Goal: Contribute content: Contribute content

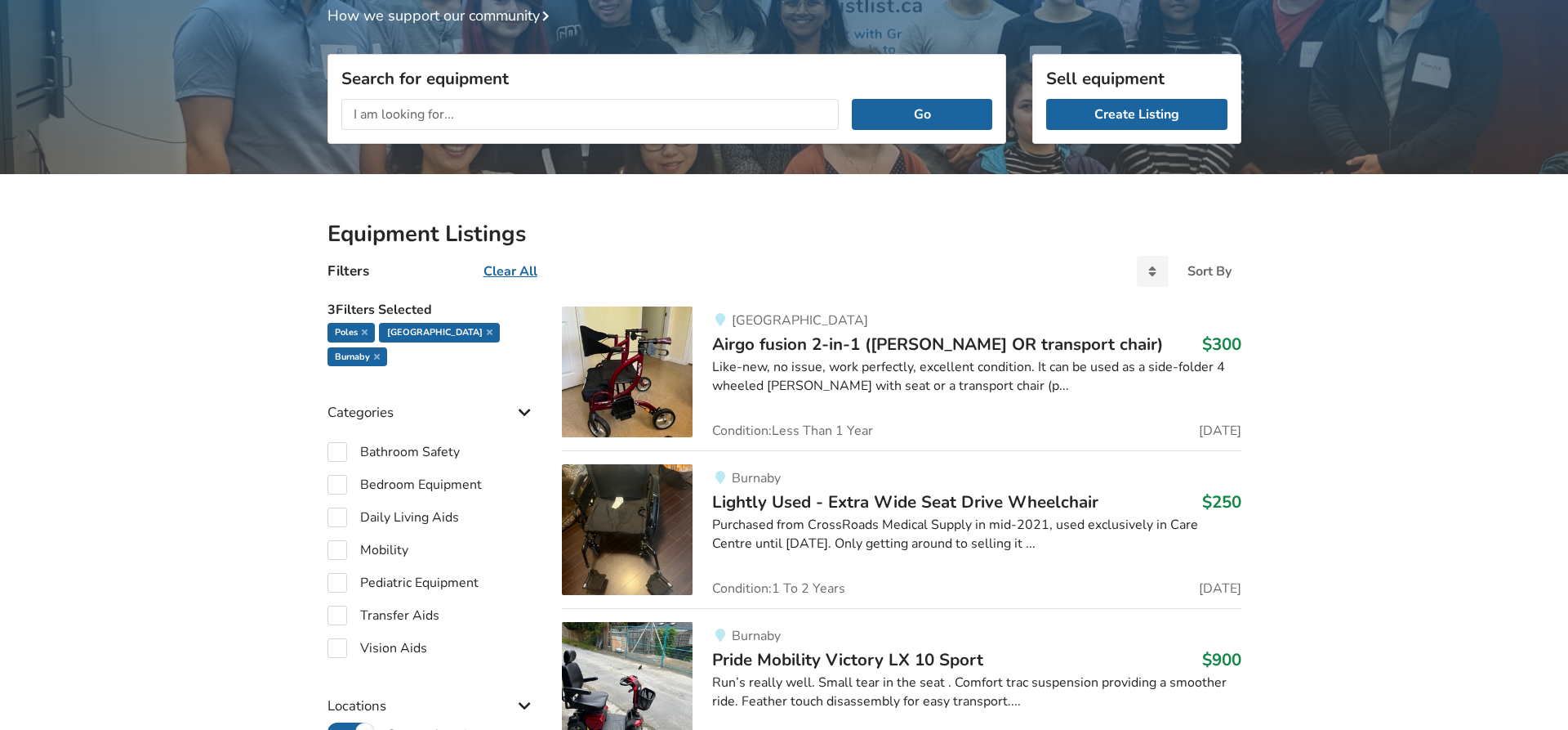
scroll to position [83, 0]
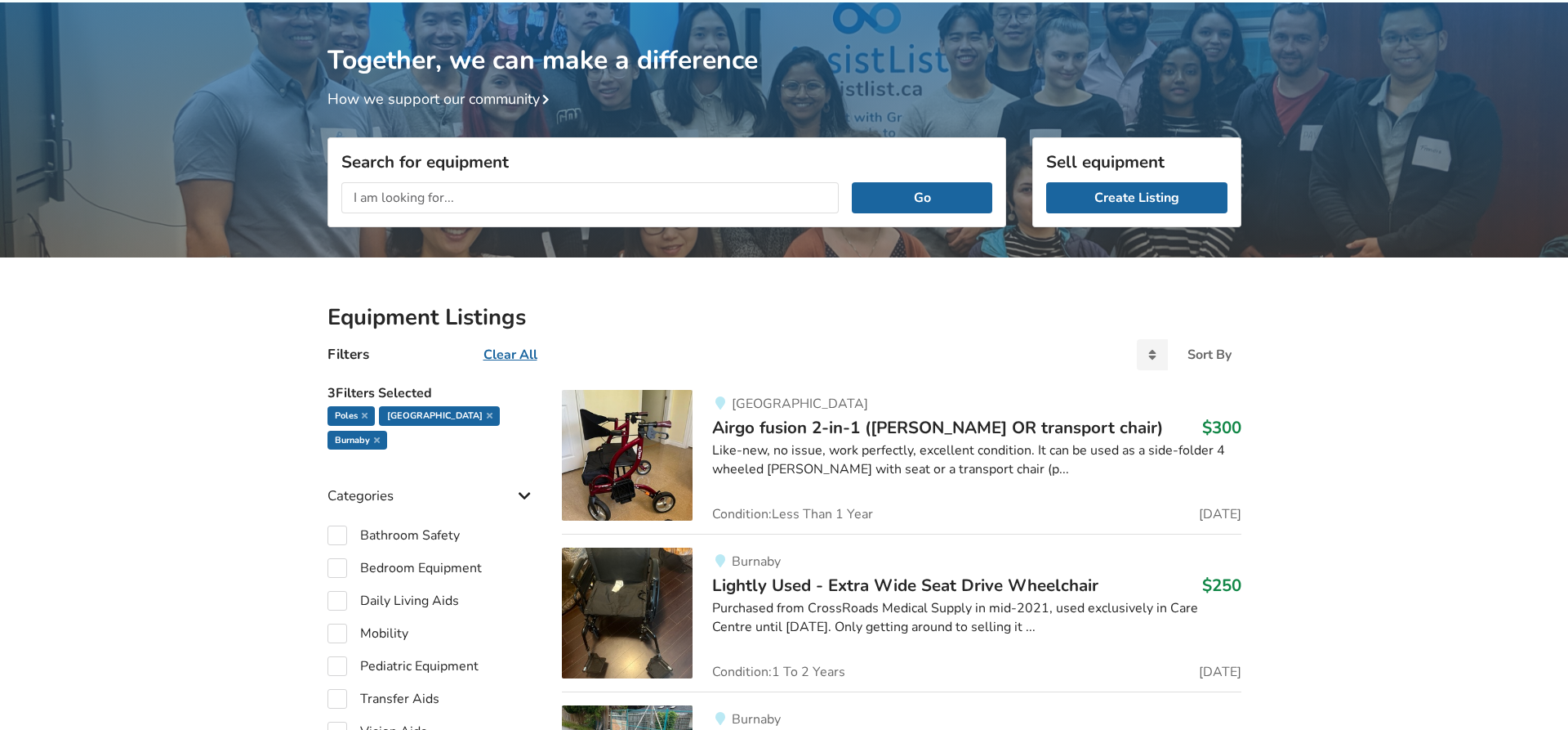
click at [731, 198] on input "text" at bounding box center [590, 198] width 498 height 31
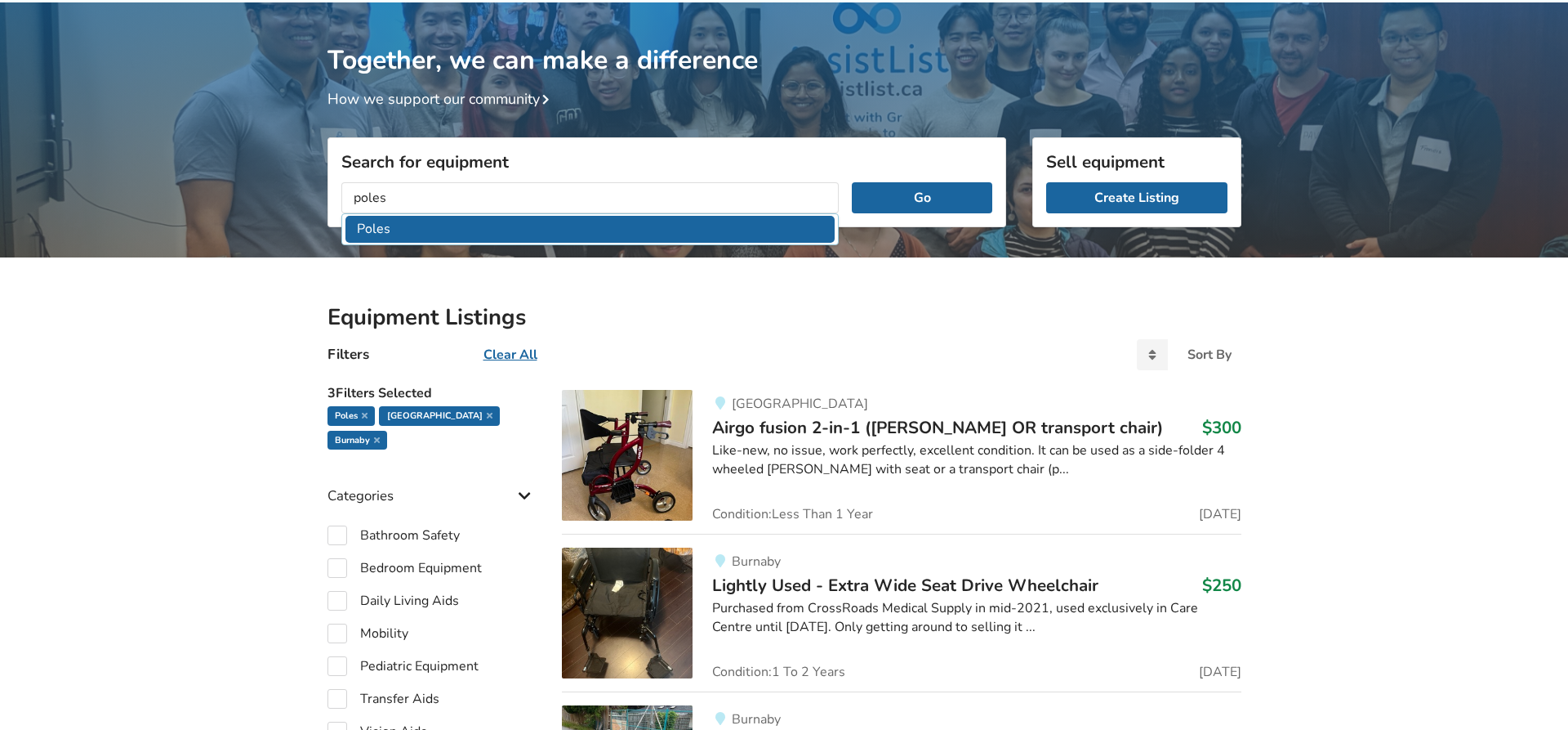
click at [381, 235] on li "Poles" at bounding box center [589, 229] width 490 height 27
type input "Poles"
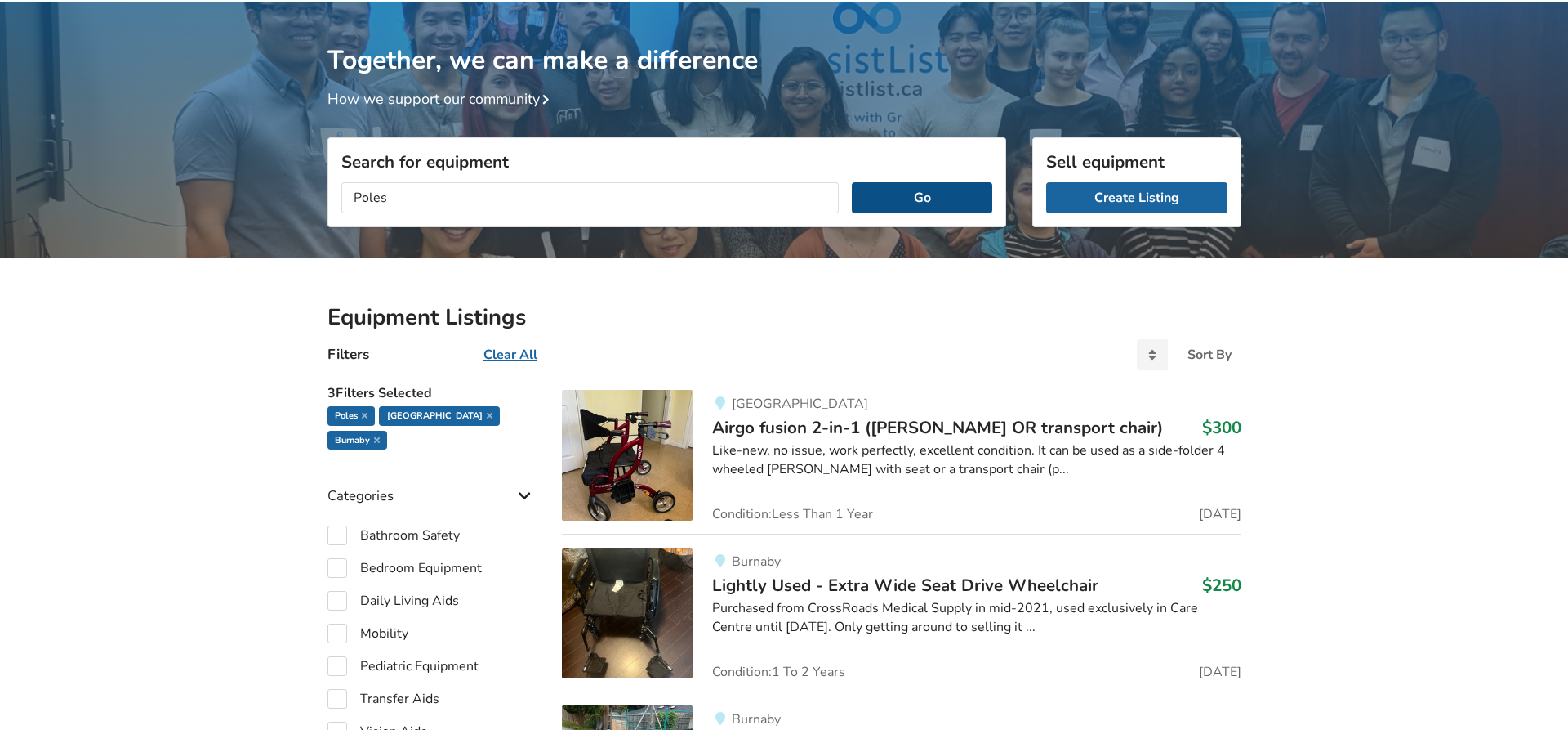
click at [914, 201] on button "Go" at bounding box center [921, 198] width 140 height 31
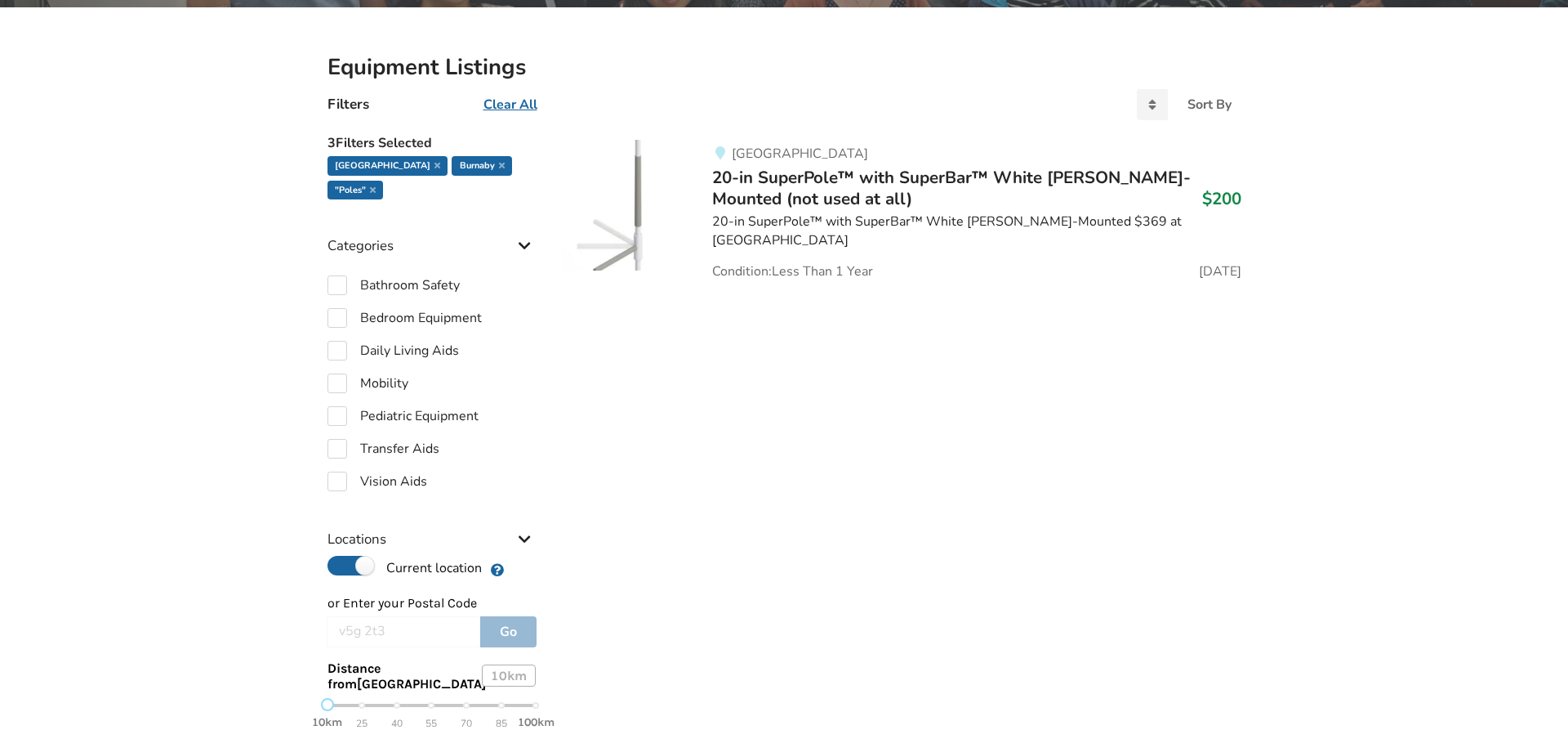
scroll to position [250, 0]
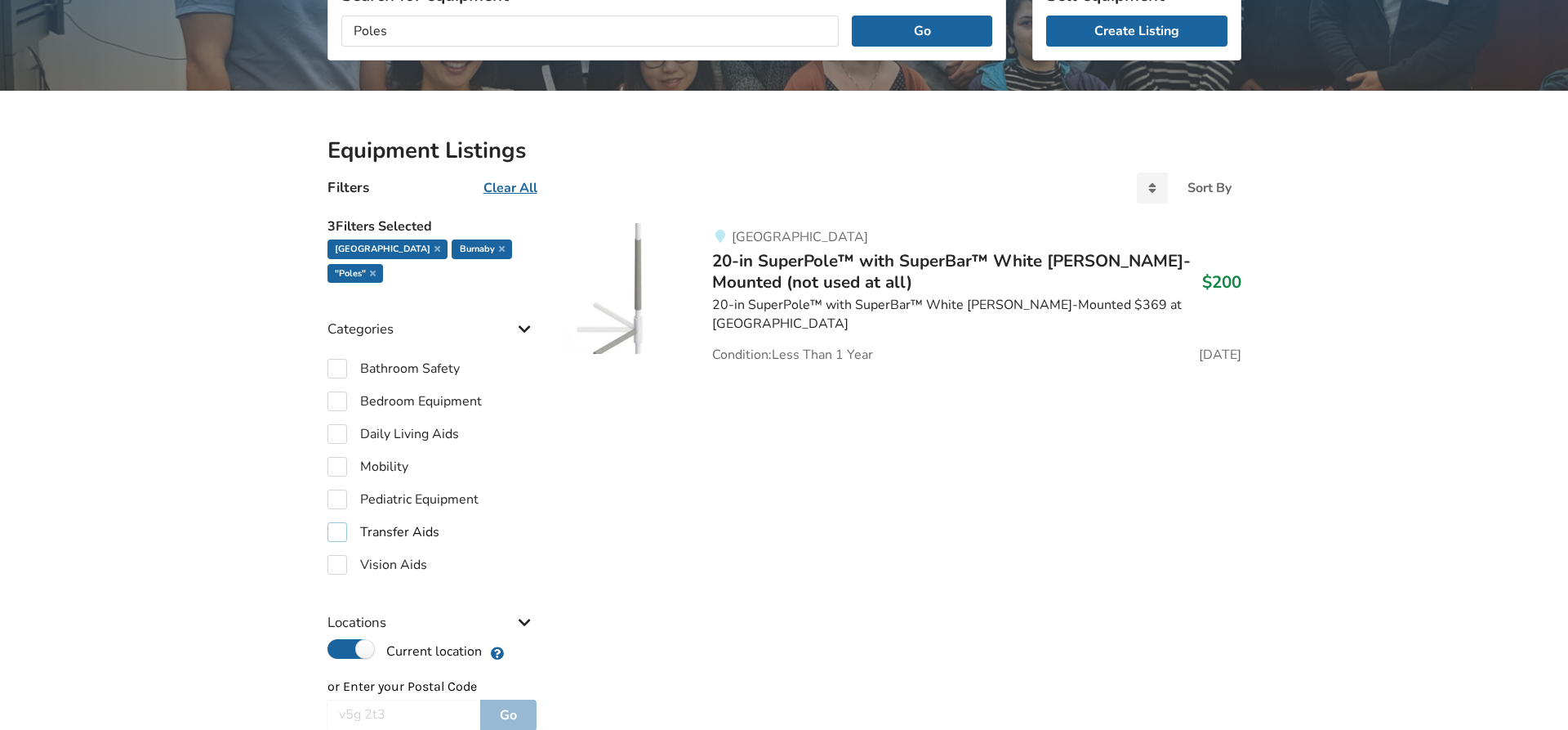
click at [335, 522] on label "Transfer Aids" at bounding box center [384, 531] width 112 height 19
checkbox input "true"
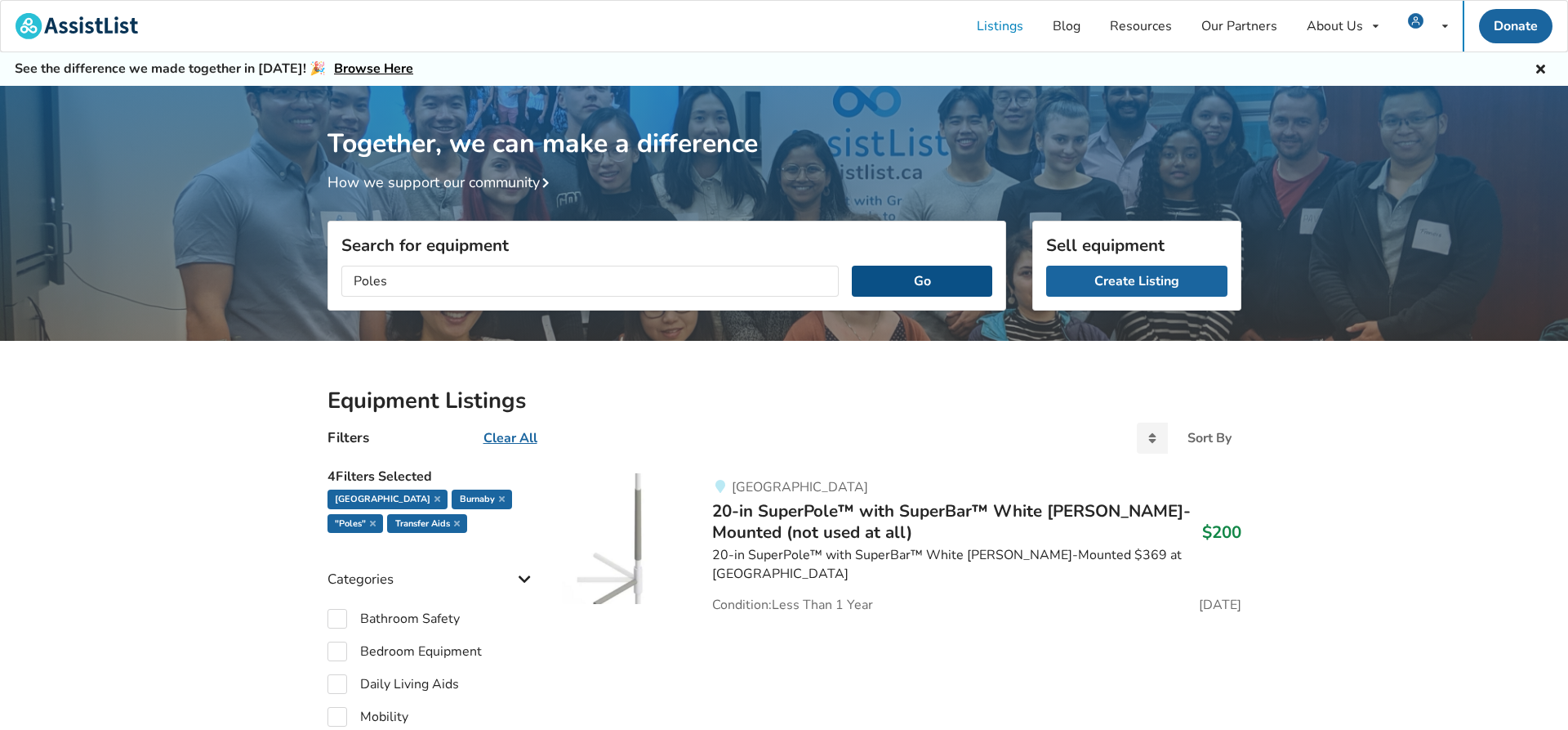
click at [924, 290] on button "Go" at bounding box center [921, 281] width 140 height 31
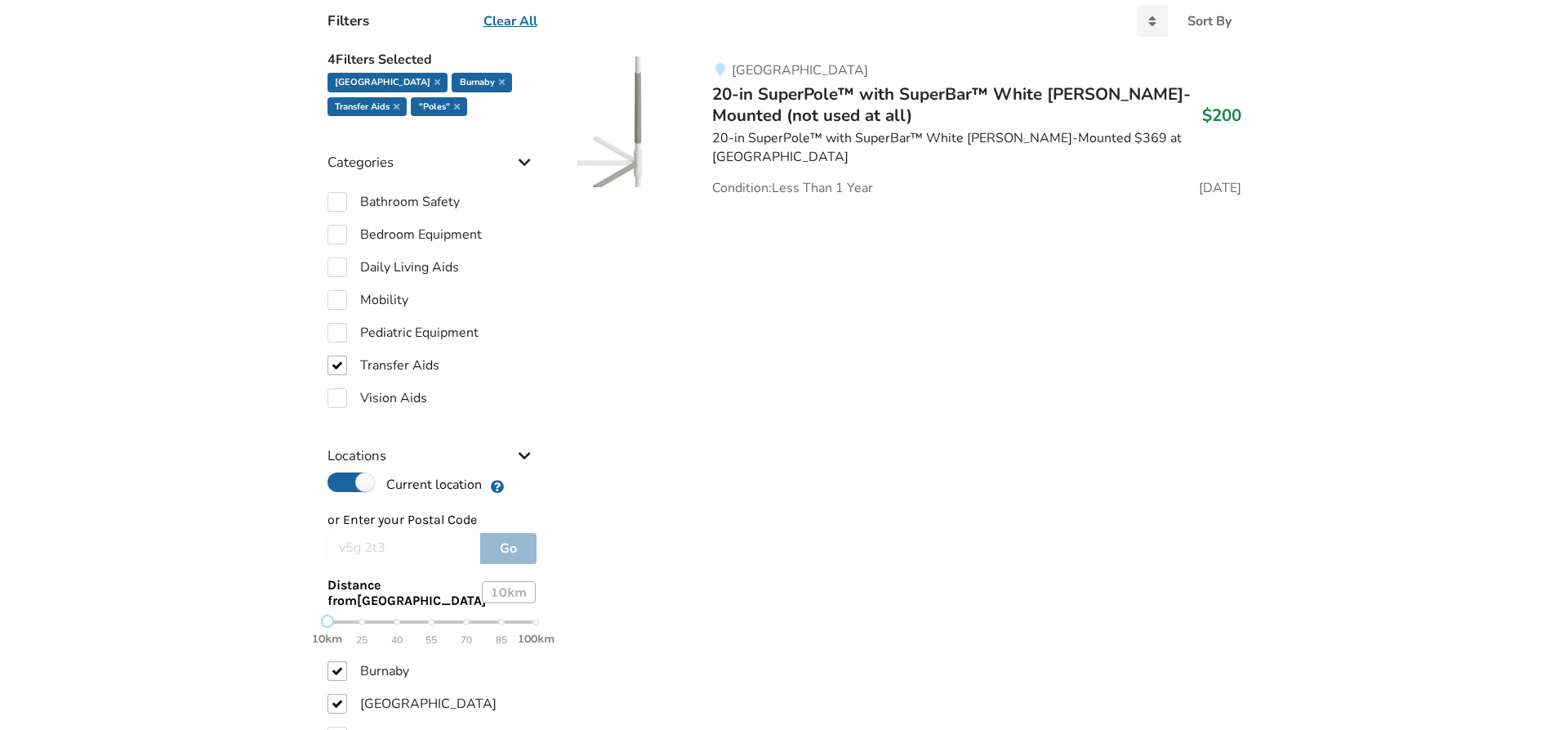
scroll to position [583, 0]
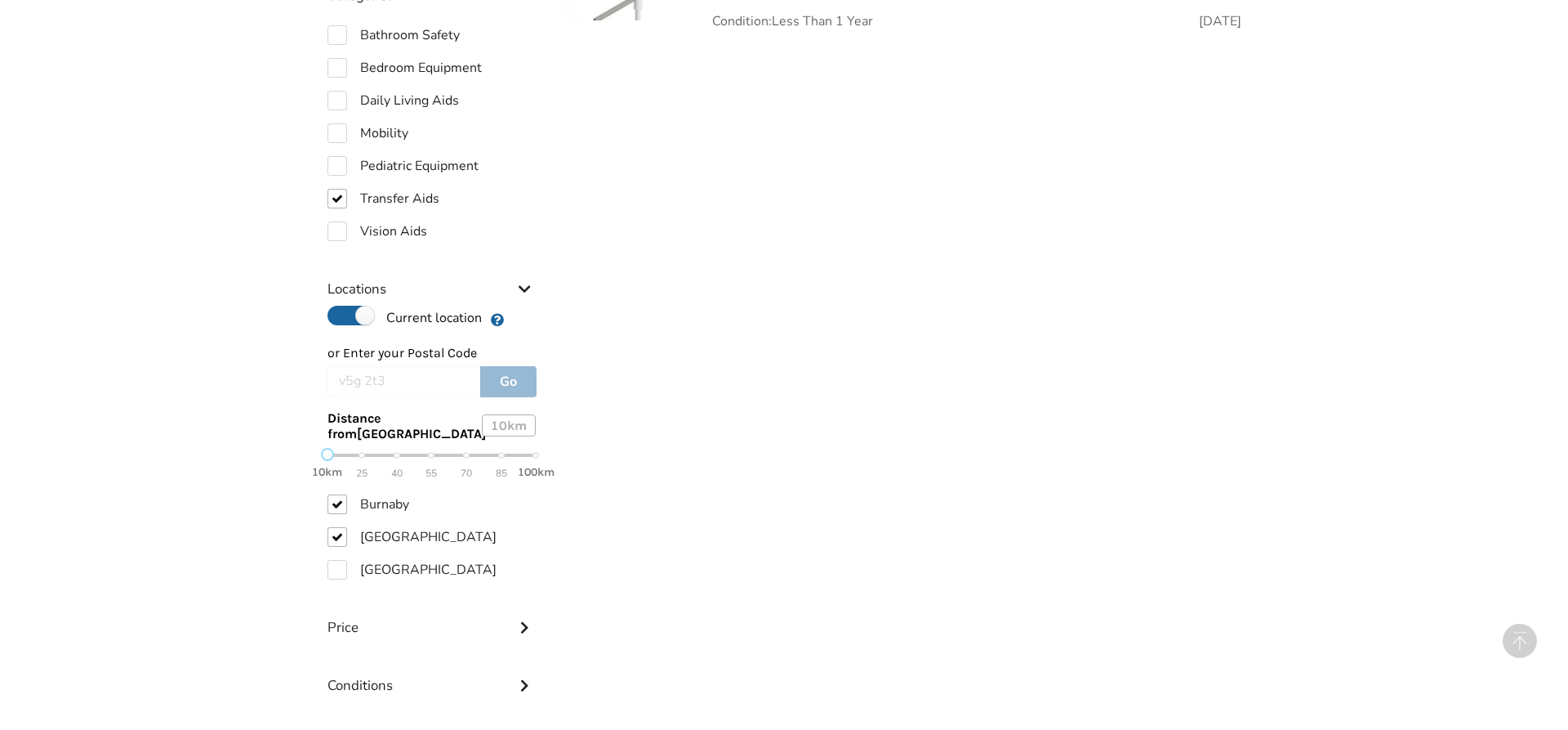
click at [504, 380] on div "v5g 2t3 Go" at bounding box center [432, 382] width 211 height 31
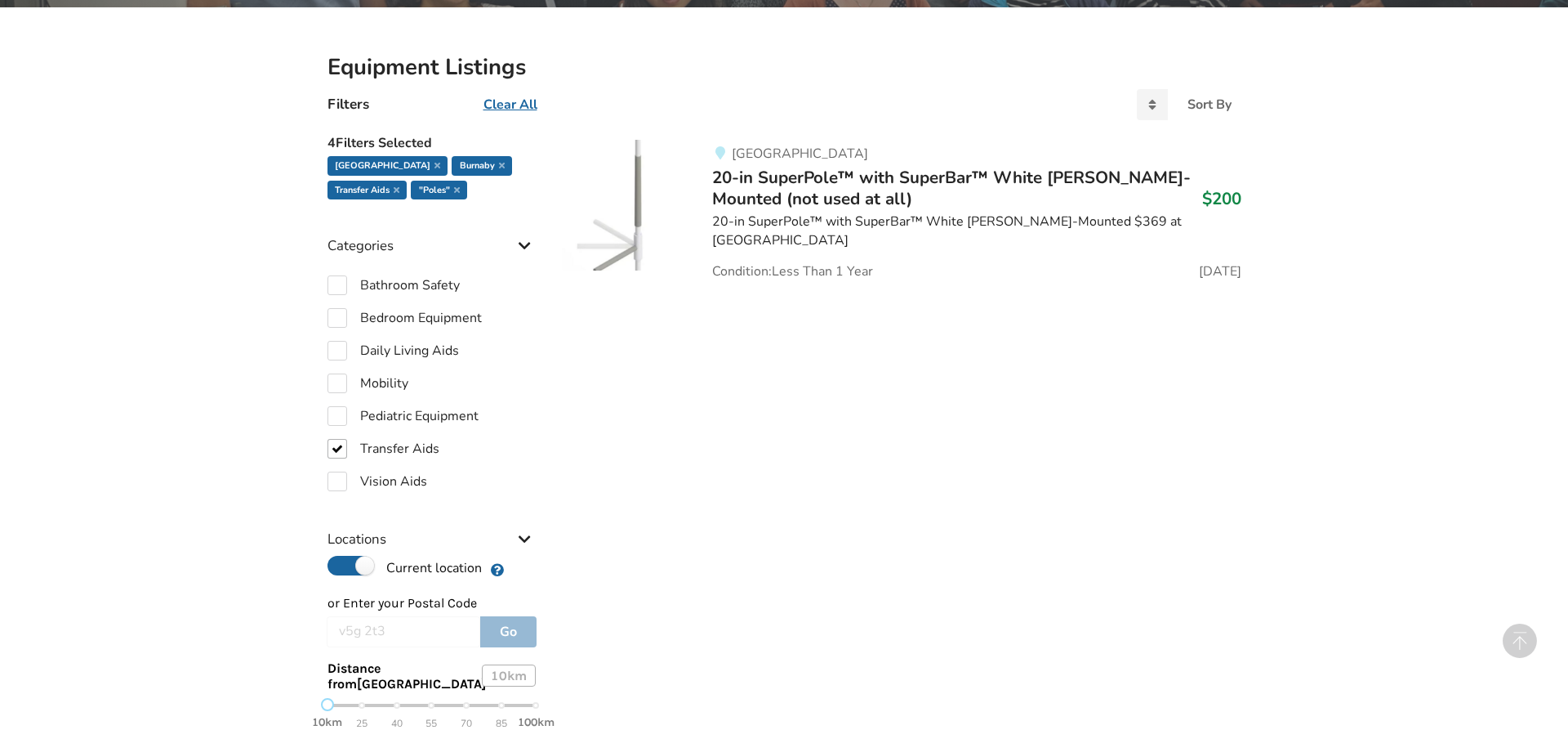
scroll to position [667, 0]
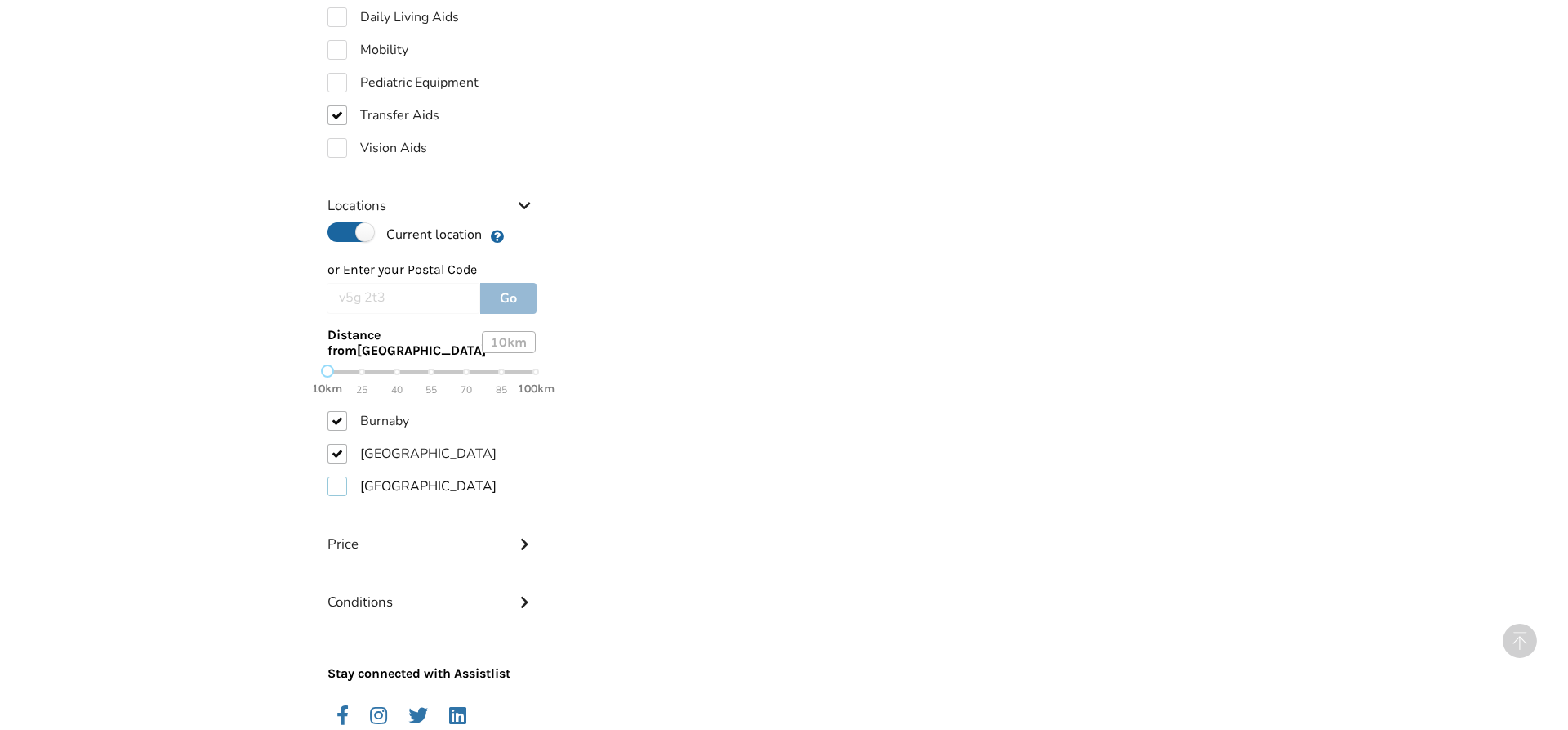
click at [341, 490] on label "[GEOGRAPHIC_DATA]" at bounding box center [412, 485] width 169 height 19
checkbox input "true"
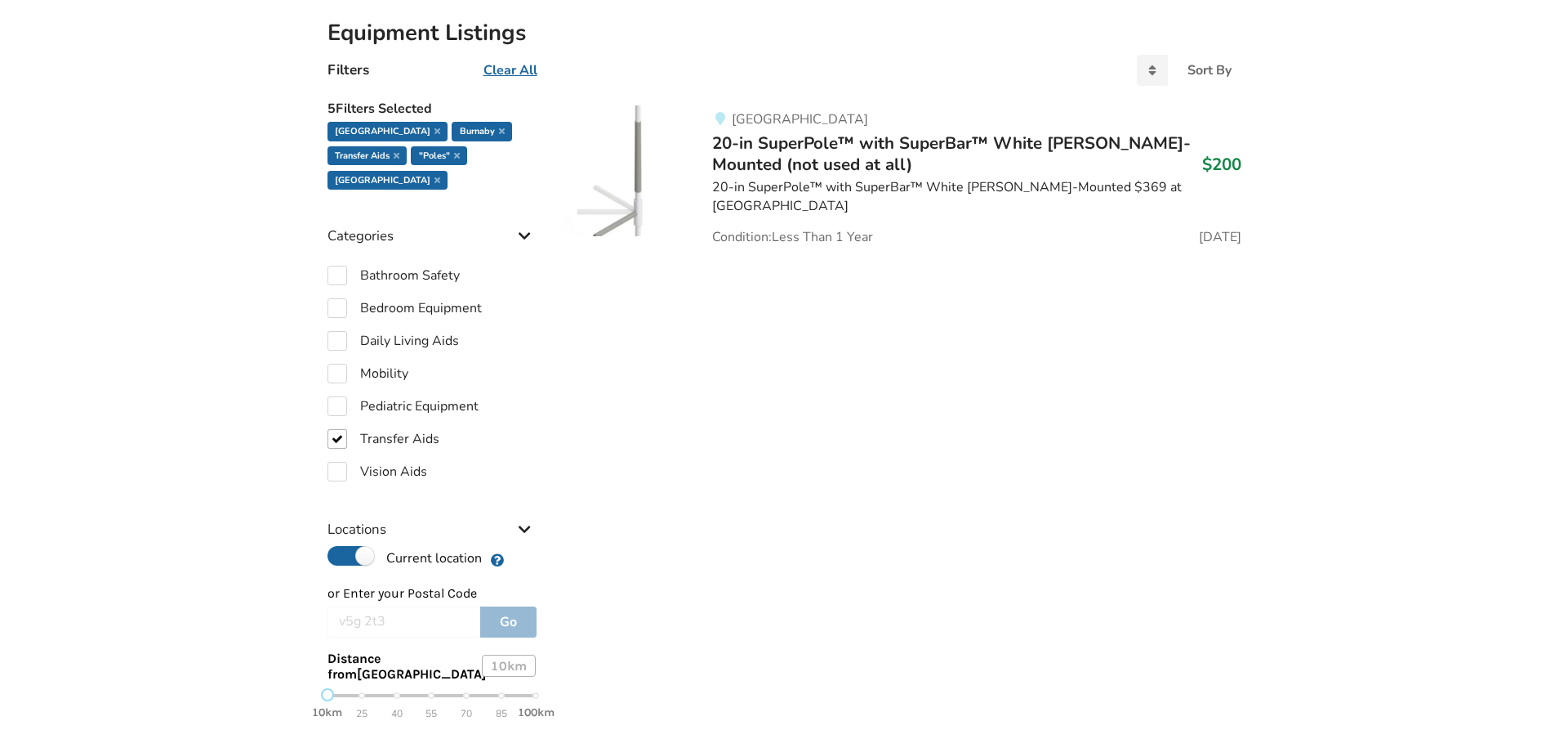
scroll to position [34, 0]
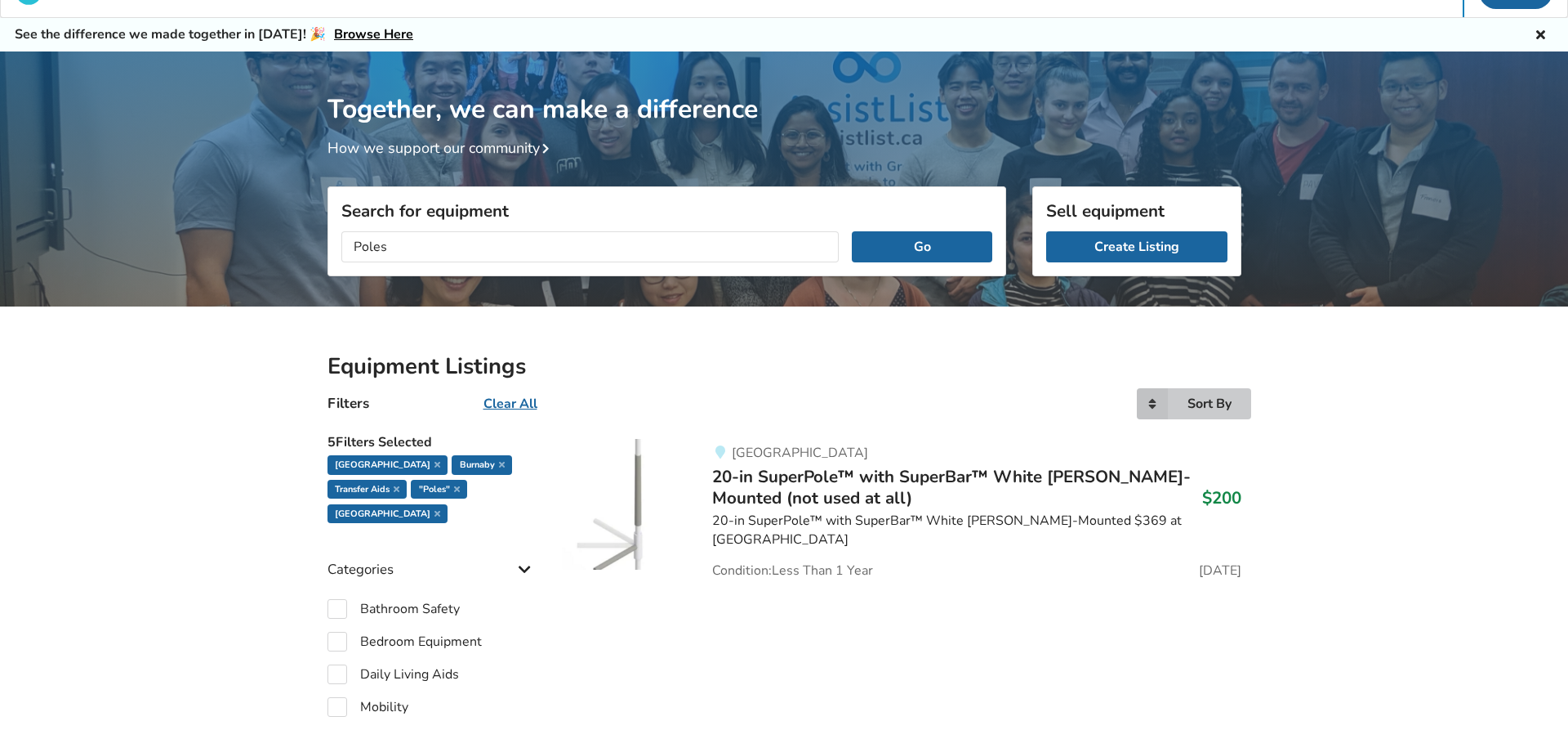
click at [1153, 398] on icon at bounding box center [1152, 404] width 31 height 31
click at [1201, 481] on div "Price ascending" at bounding box center [1182, 470] width 130 height 32
click at [1158, 405] on icon at bounding box center [1152, 404] width 31 height 31
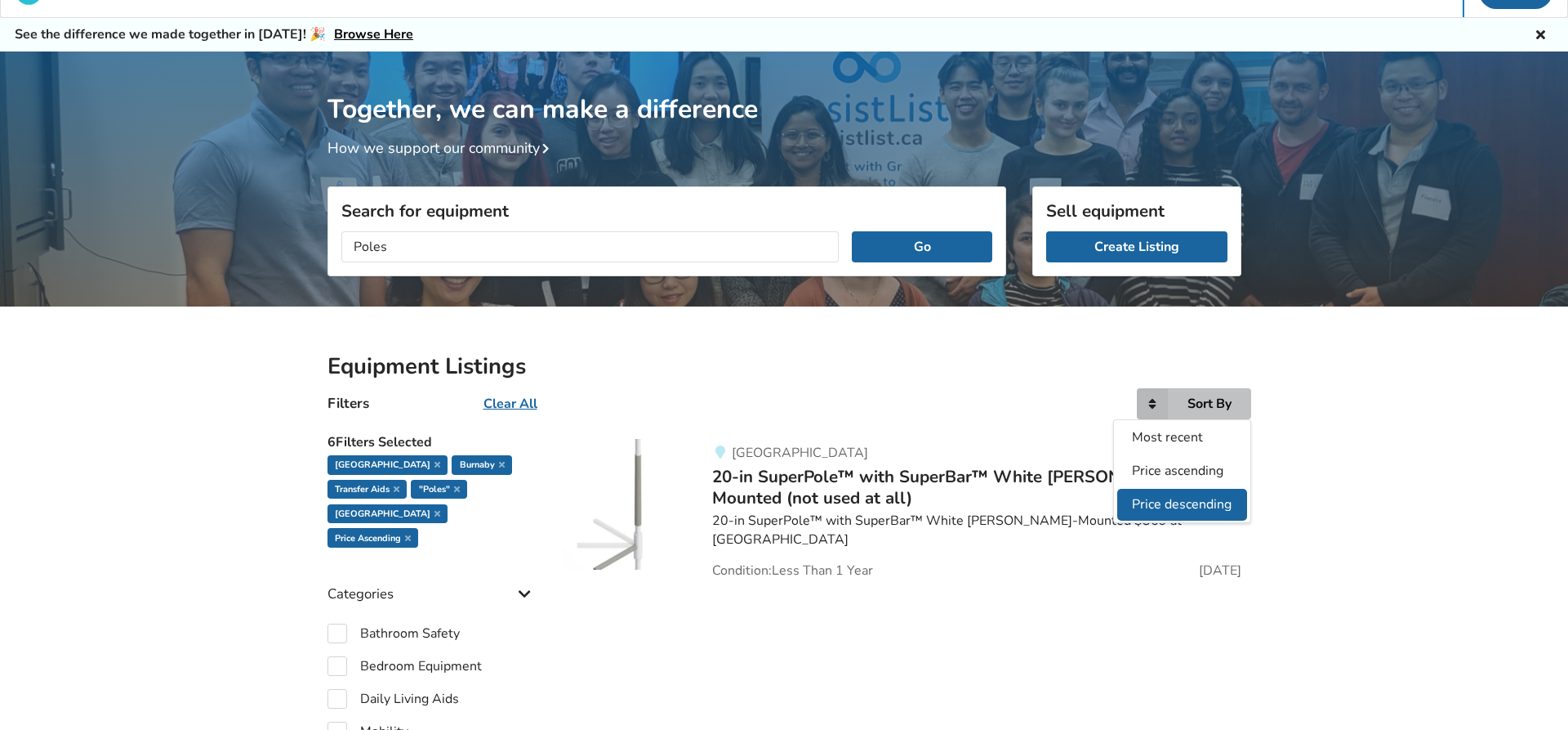
click at [1147, 505] on span "Price descending" at bounding box center [1181, 505] width 100 height 18
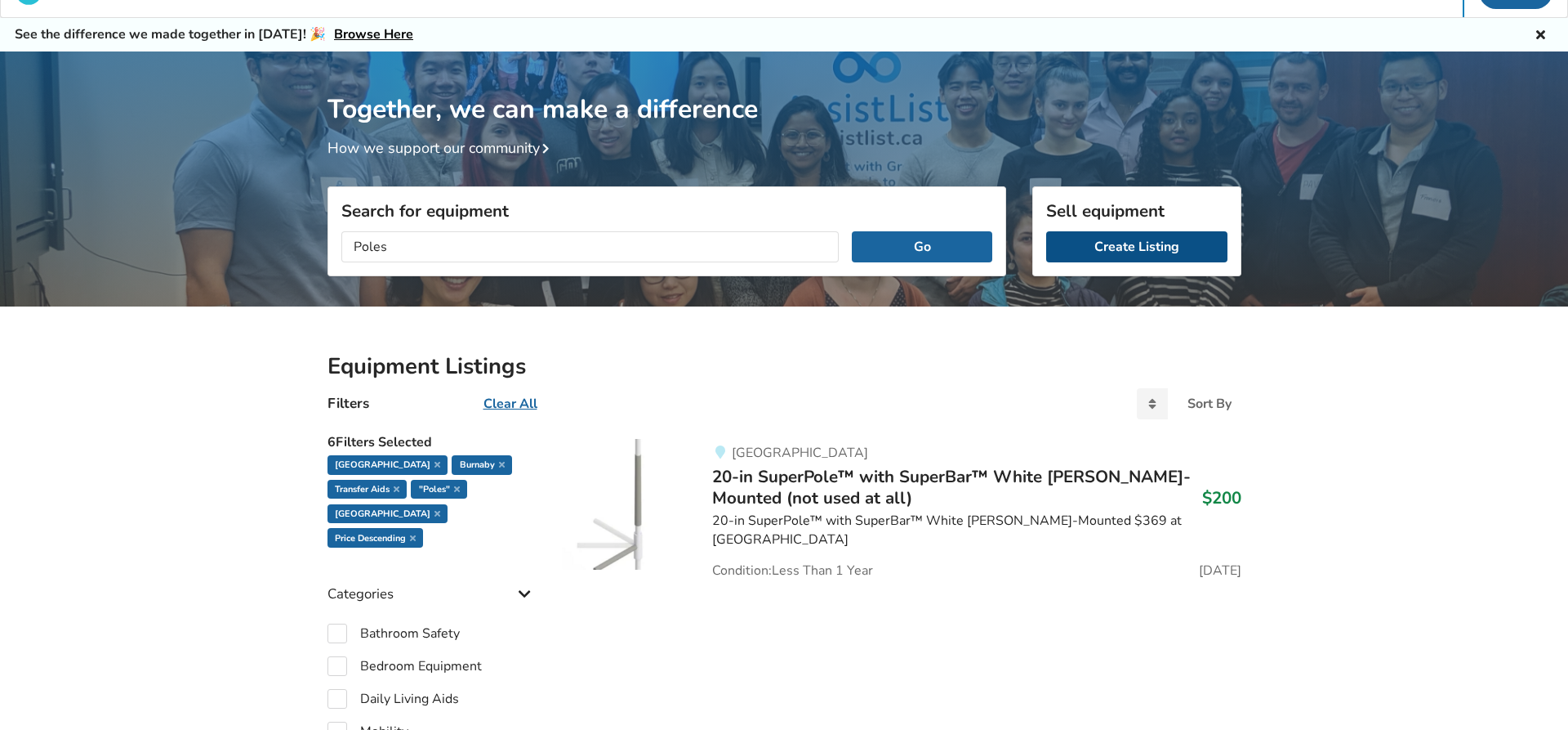
click at [1184, 260] on link "Create Listing" at bounding box center [1137, 246] width 181 height 31
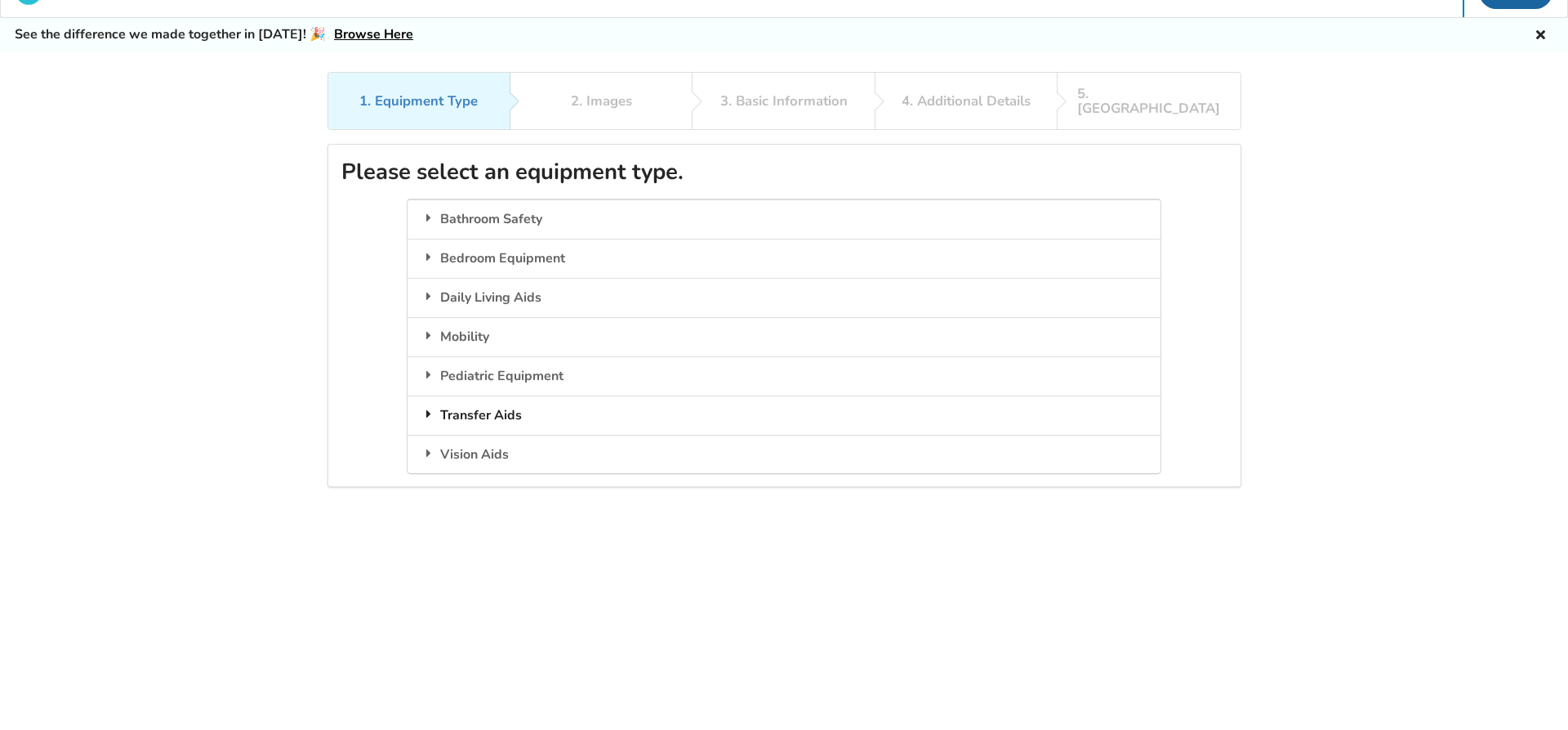
click at [521, 396] on div "Transfer Aids" at bounding box center [784, 415] width 753 height 39
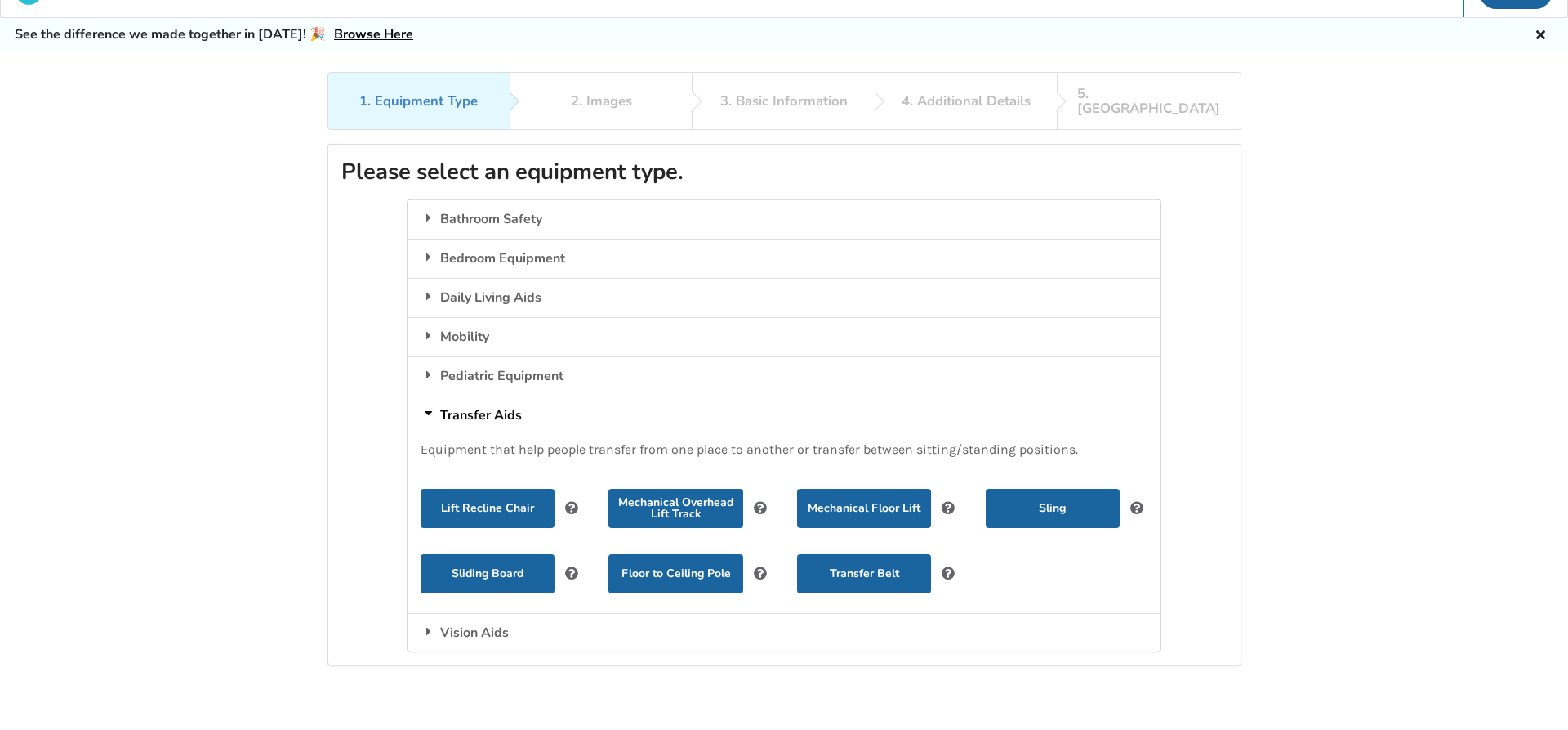
click at [1369, 352] on div "1. Equipment Type 2. Images 3. Basic Information 4. Additional Details 5. Previ…" at bounding box center [784, 412] width 1568 height 681
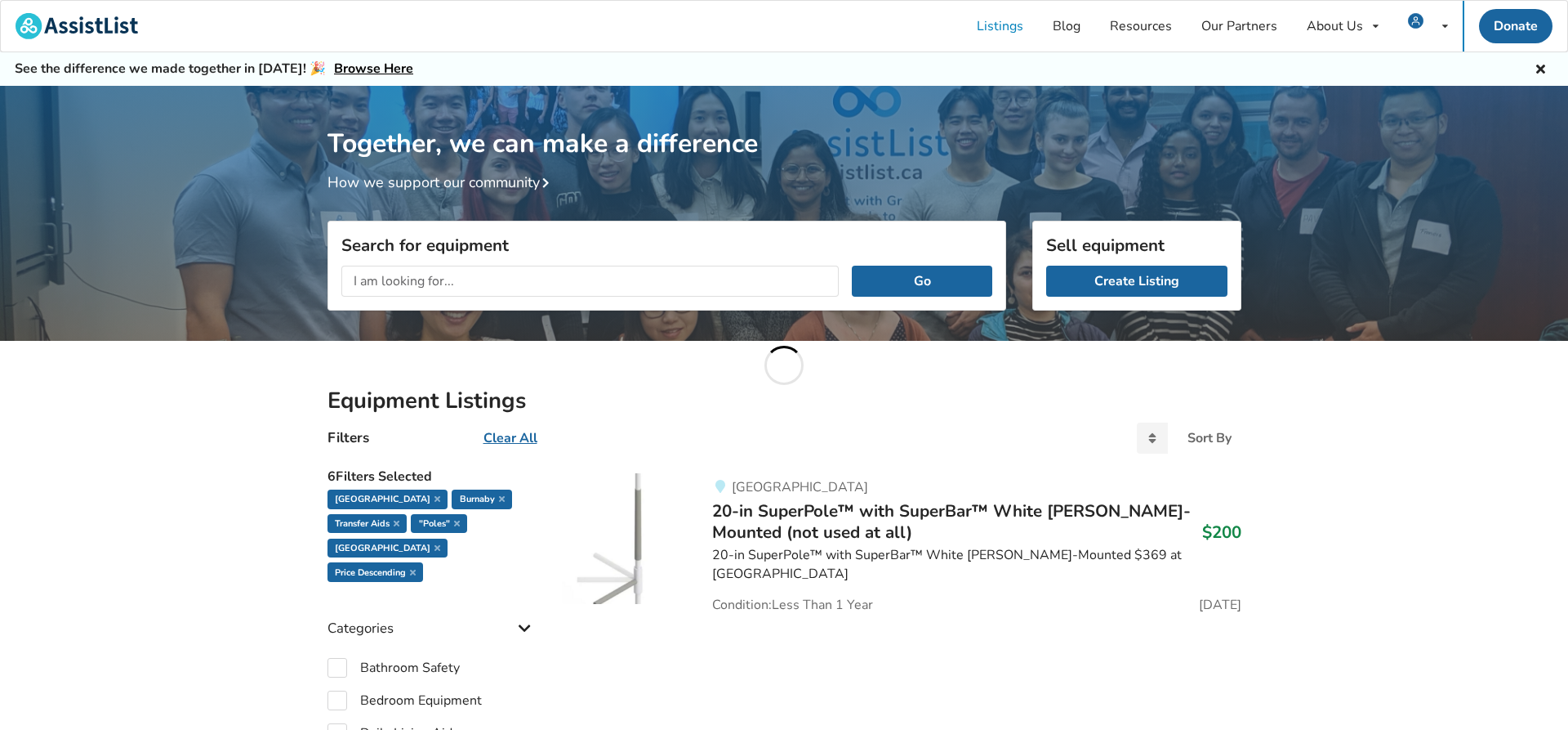
scroll to position [34, 0]
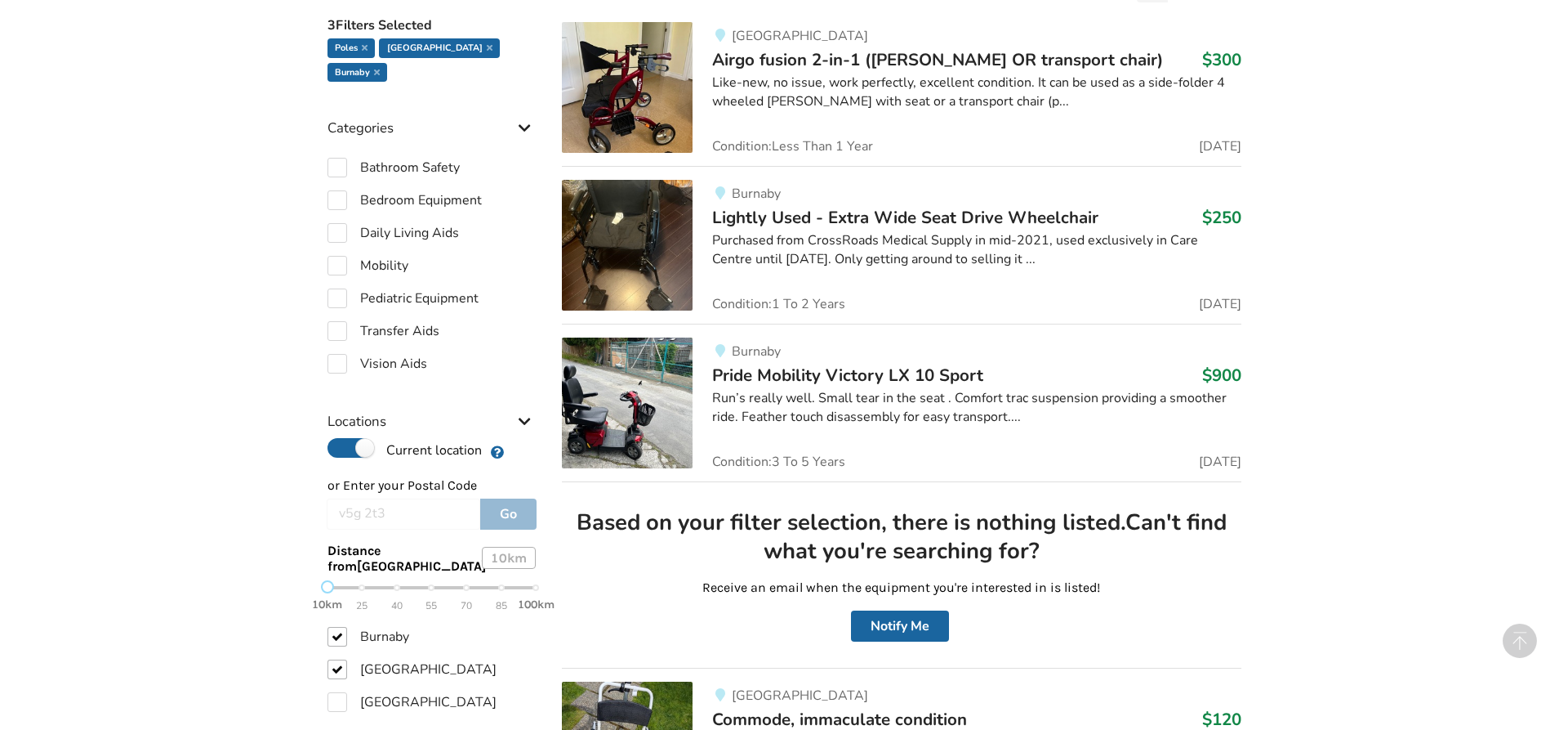
scroll to position [701, 0]
